Goal: Information Seeking & Learning: Learn about a topic

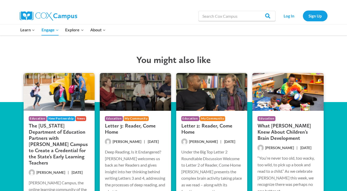
scroll to position [955, 0]
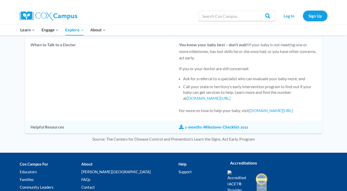
scroll to position [450, 0]
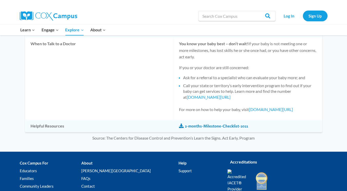
click at [207, 127] on link "2-months-Milestone-Checklist-2021" at bounding box center [213, 126] width 69 height 6
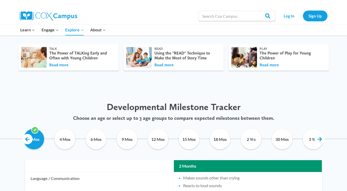
scroll to position [270, 0]
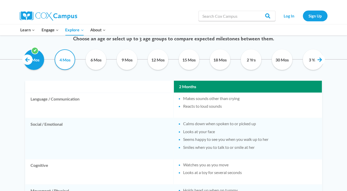
click at [65, 62] on input "4 Mos" at bounding box center [64, 59] width 23 height 21
checkbox input "true"
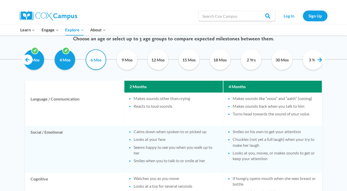
click at [91, 60] on input "6 Mos" at bounding box center [95, 59] width 23 height 21
checkbox input "true"
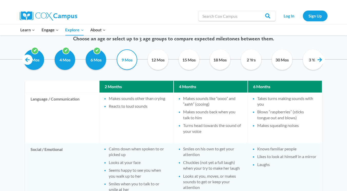
click at [125, 60] on input "9 Mos" at bounding box center [126, 59] width 23 height 21
checkbox input "false"
click at [155, 59] on input "12 Mos" at bounding box center [158, 59] width 23 height 21
checkbox input "false"
click at [131, 60] on input "9 Mos" at bounding box center [126, 59] width 23 height 21
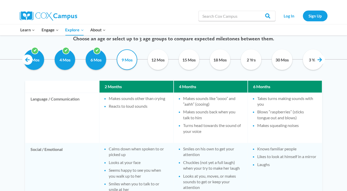
checkbox input "false"
click at [159, 59] on input "12 Mos" at bounding box center [158, 59] width 23 height 21
checkbox input "false"
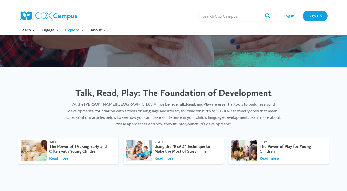
scroll to position [0, 0]
